Goal: Find specific page/section: Find specific page/section

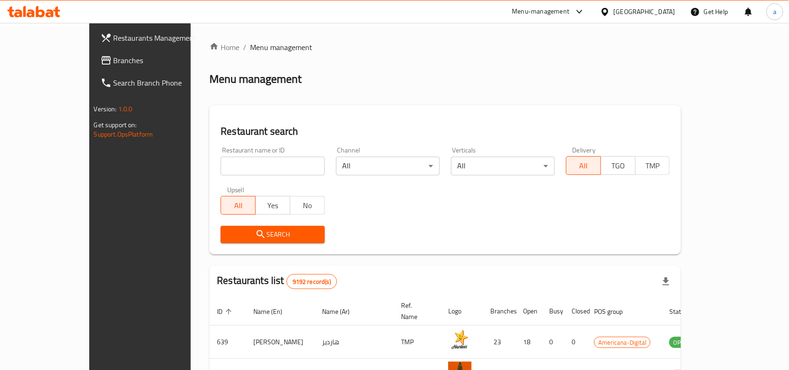
click at [662, 8] on div "[GEOGRAPHIC_DATA]" at bounding box center [645, 12] width 62 height 10
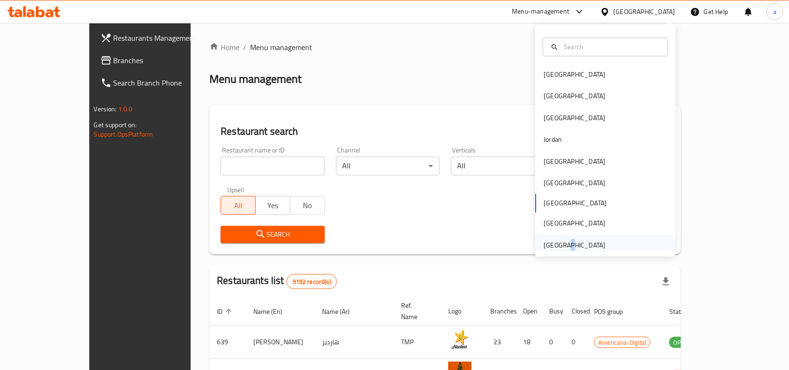
click at [557, 251] on div "[GEOGRAPHIC_DATA]" at bounding box center [575, 245] width 77 height 22
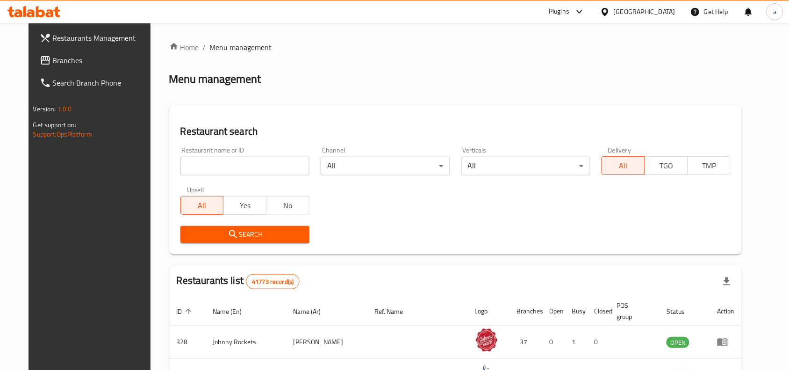
click at [51, 62] on div at bounding box center [394, 185] width 789 height 370
click at [53, 62] on span "Branches" at bounding box center [103, 60] width 100 height 11
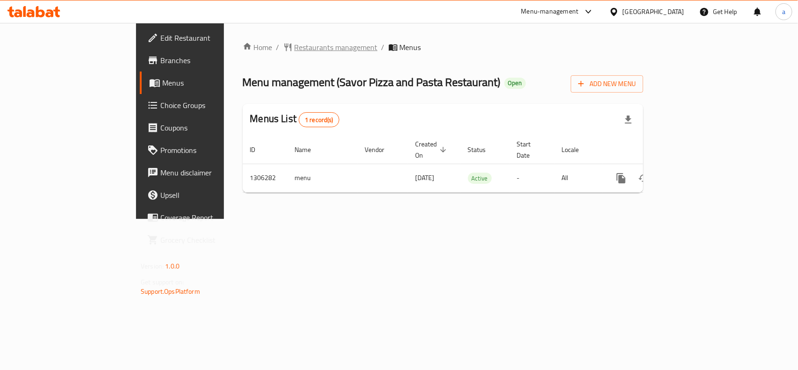
click at [295, 47] on span "Restaurants management" at bounding box center [336, 47] width 83 height 11
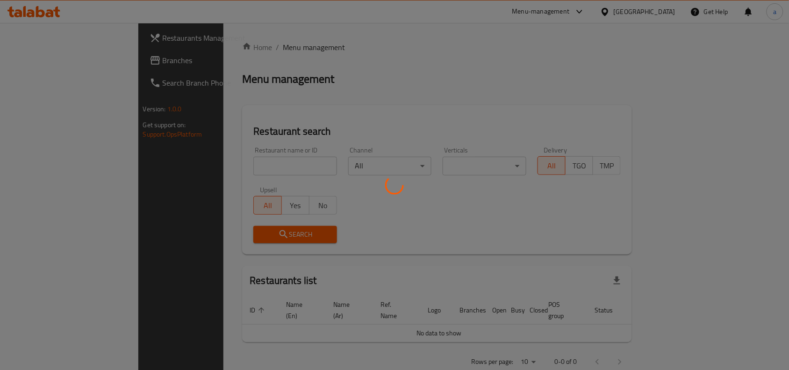
click at [78, 65] on div at bounding box center [394, 185] width 789 height 370
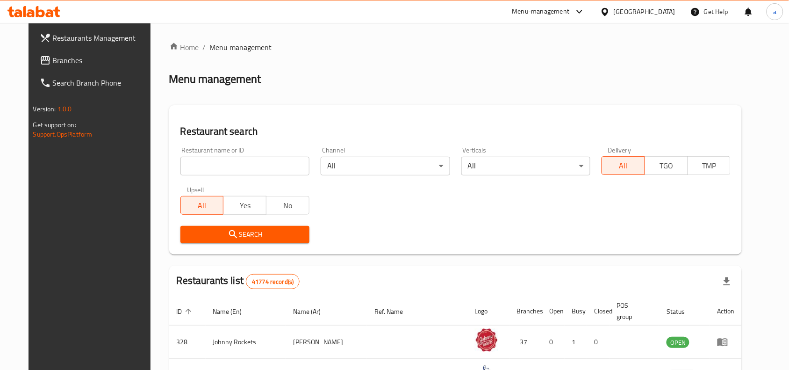
click at [52, 54] on link "Branches" at bounding box center [96, 60] width 128 height 22
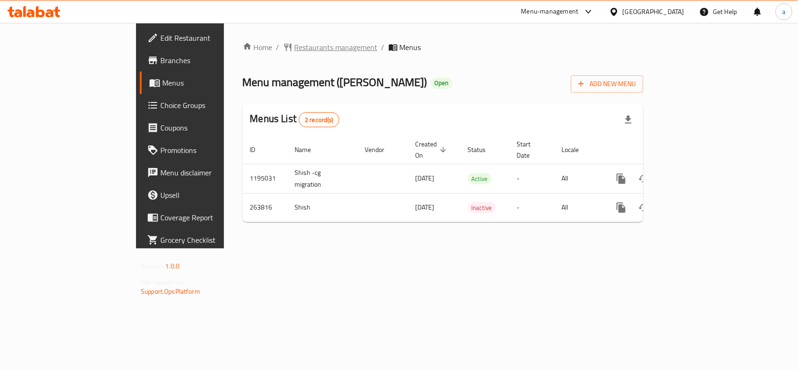
click at [295, 50] on span "Restaurants management" at bounding box center [336, 47] width 83 height 11
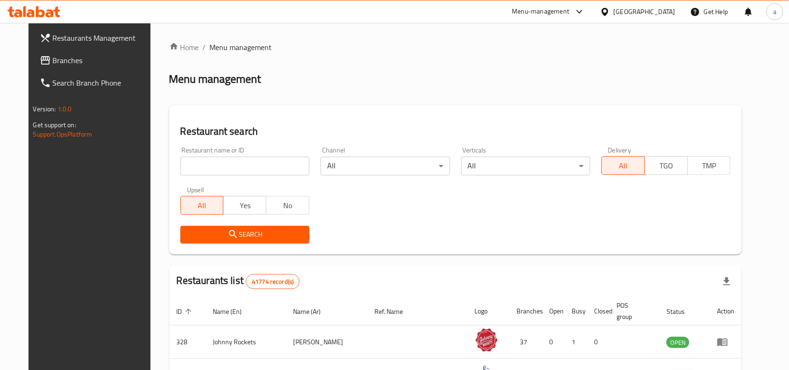
click at [65, 50] on link "Branches" at bounding box center [96, 60] width 128 height 22
